Goal: Transaction & Acquisition: Purchase product/service

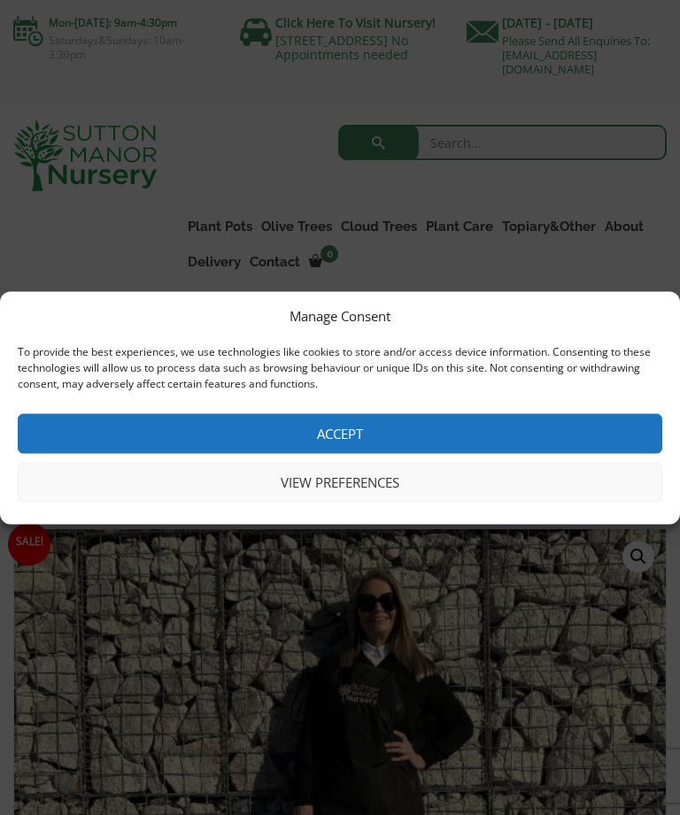
click at [562, 432] on button "Accept" at bounding box center [340, 433] width 644 height 40
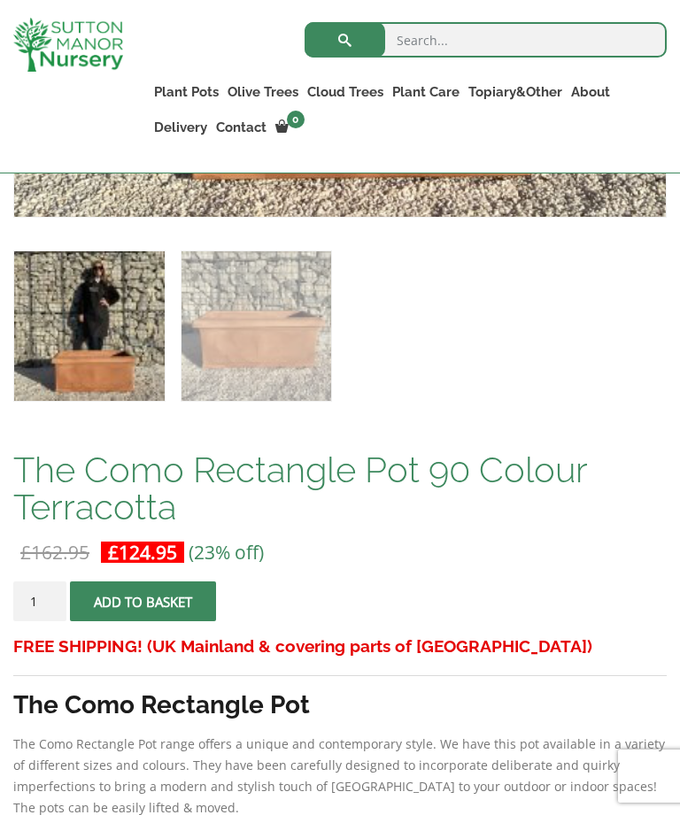
scroll to position [931, 0]
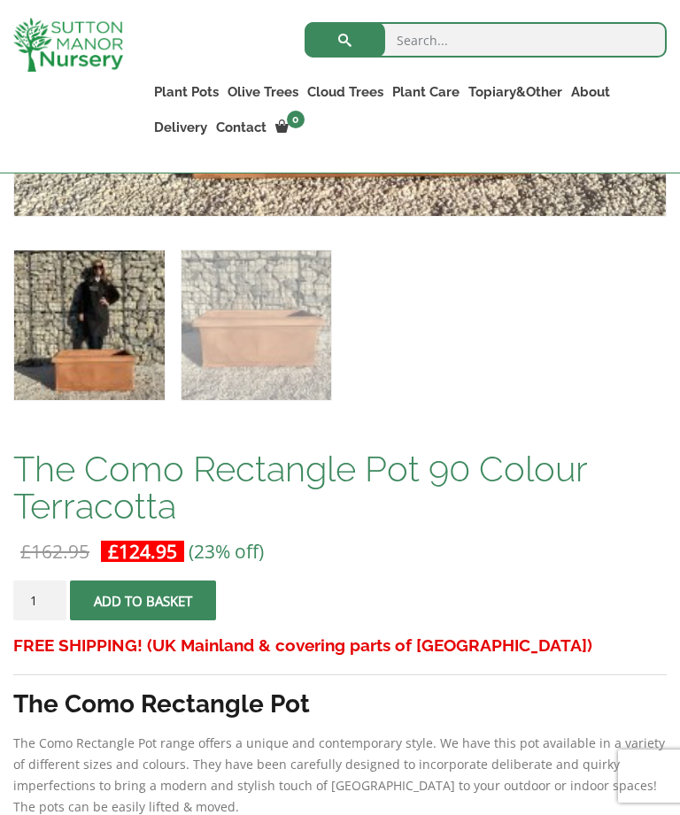
click at [198, 588] on button "Add to basket" at bounding box center [143, 600] width 146 height 40
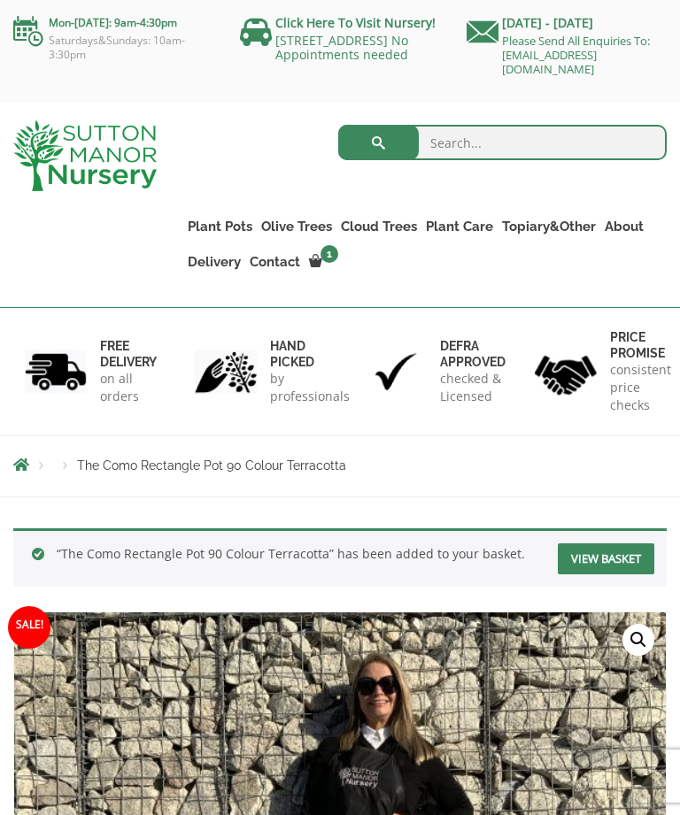
click at [611, 559] on link "View basket" at bounding box center [605, 558] width 96 height 31
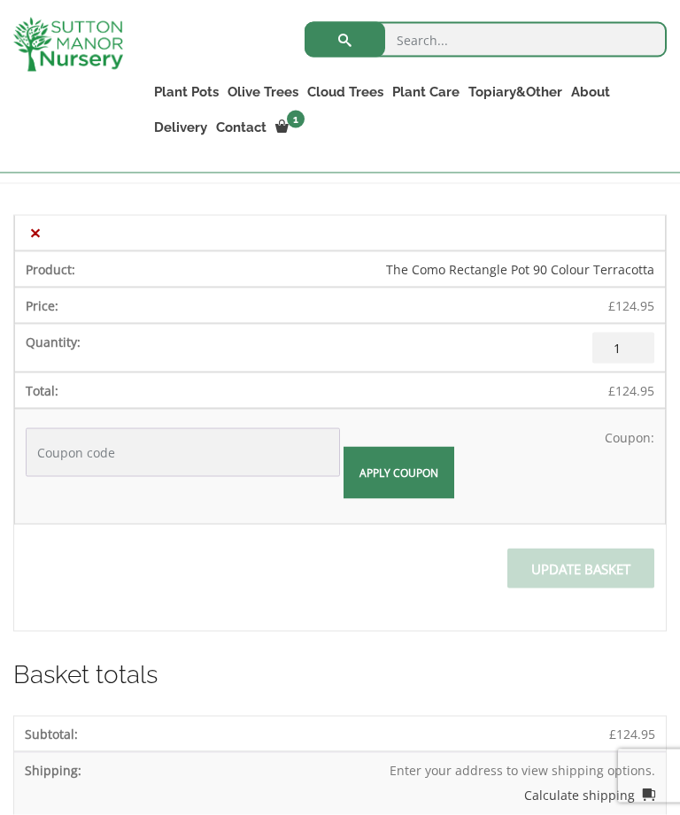
scroll to position [393, 0]
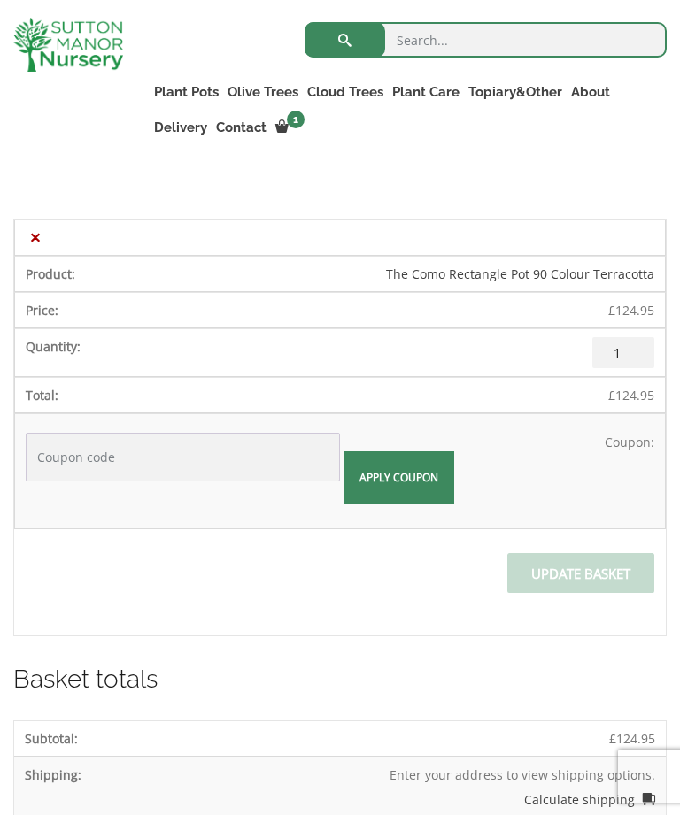
click at [608, 273] on link "The Como Rectangle Pot 90 Colour Terracotta" at bounding box center [520, 273] width 268 height 17
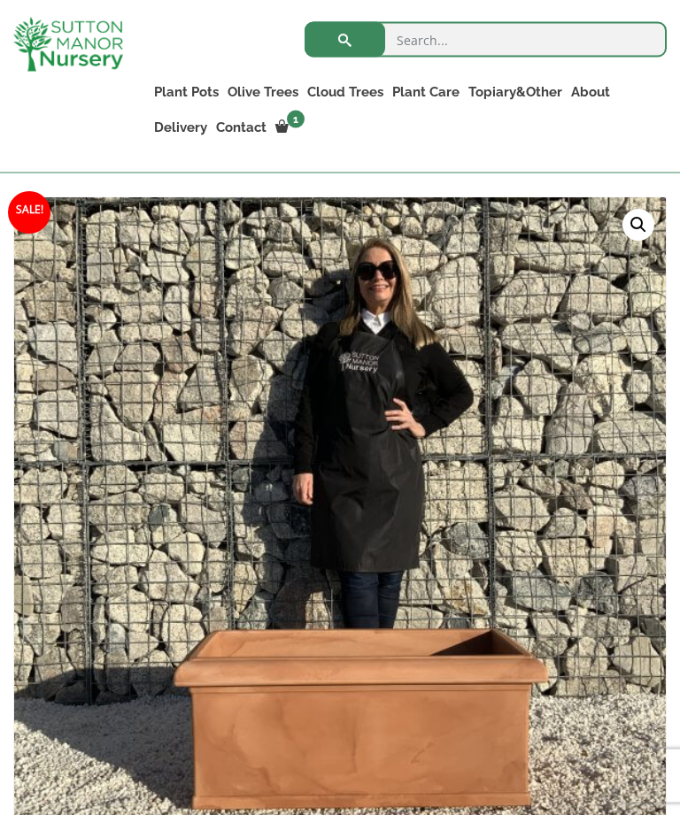
scroll to position [361, 0]
